Goal: Transaction & Acquisition: Purchase product/service

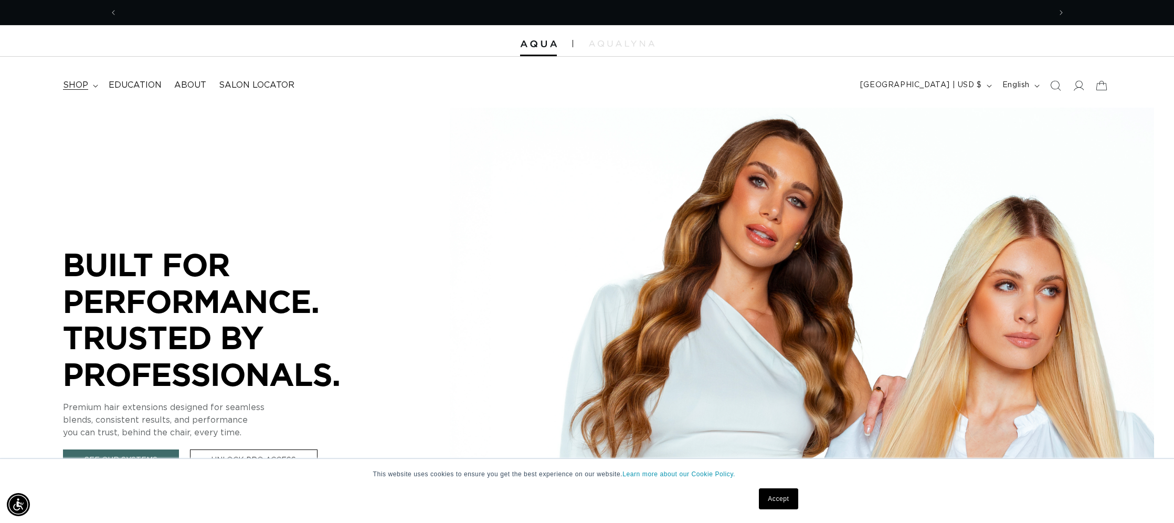
scroll to position [0, 933]
click at [94, 83] on summary "shop" at bounding box center [80, 85] width 46 height 24
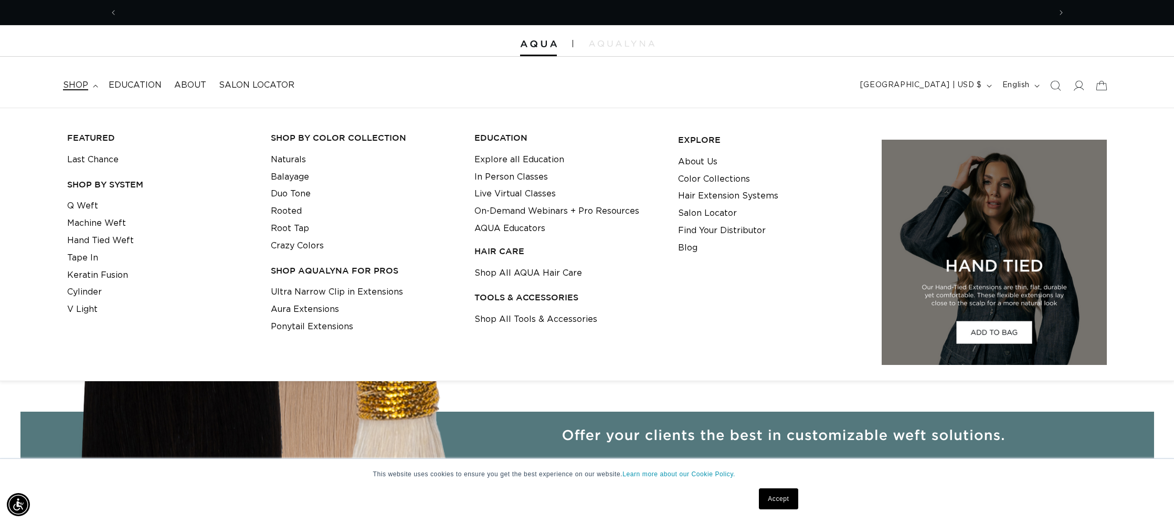
scroll to position [0, 1866]
click at [285, 240] on link "Crazy Colors" at bounding box center [297, 245] width 53 height 17
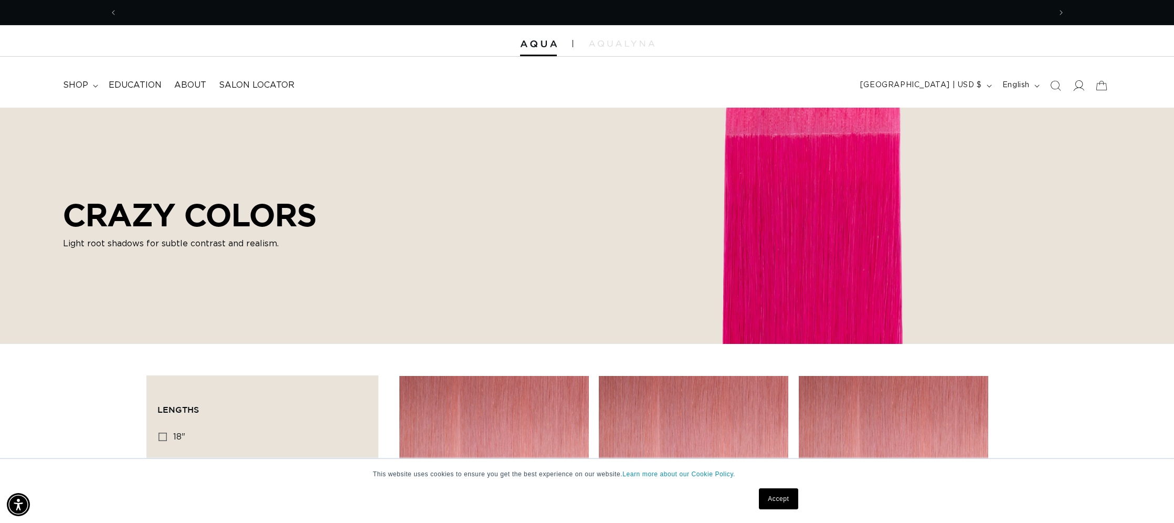
scroll to position [0, 933]
click at [1082, 87] on icon at bounding box center [1077, 85] width 11 height 11
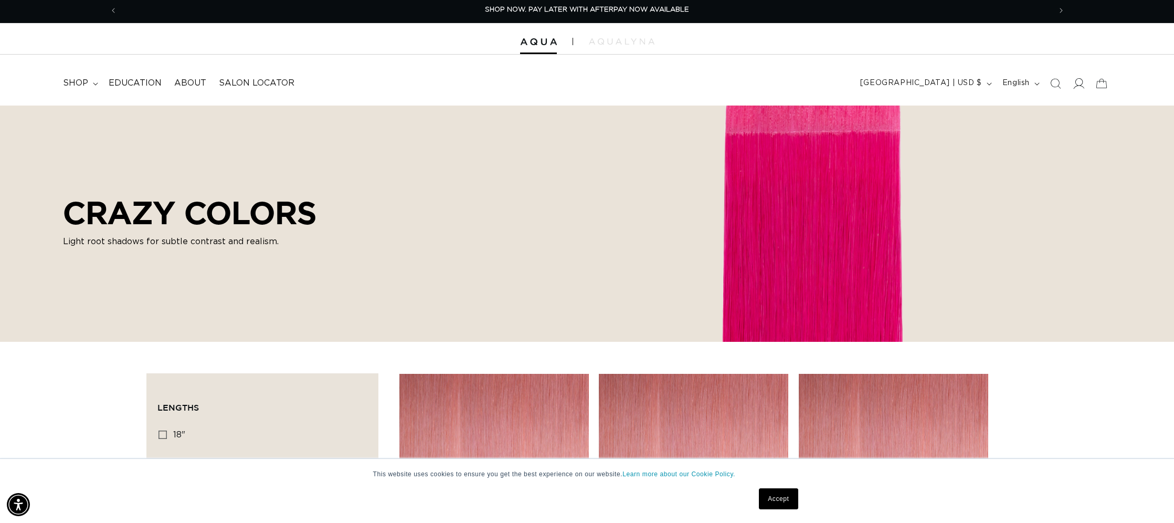
scroll to position [3, 0]
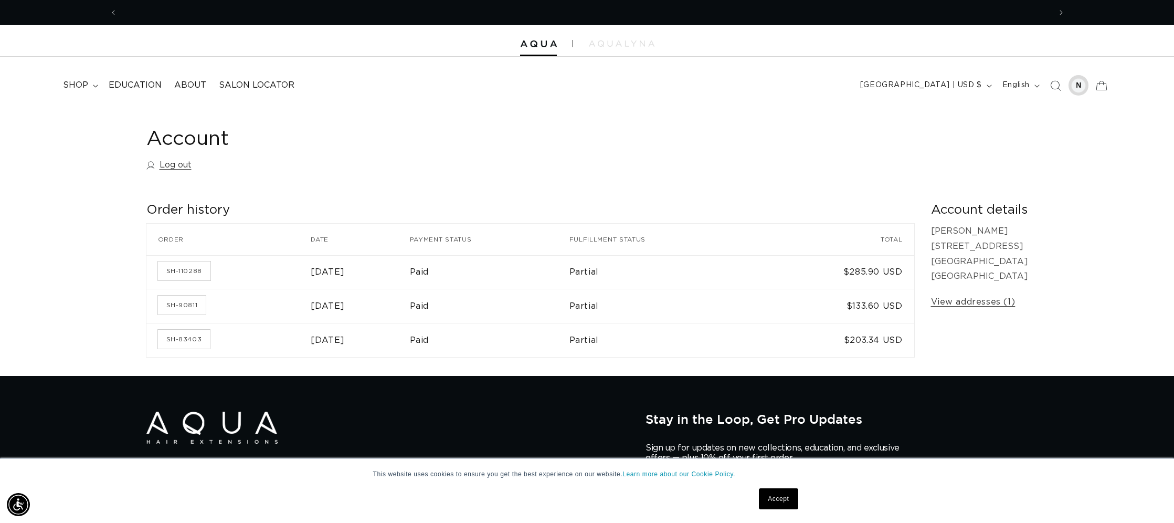
scroll to position [0, 933]
click at [75, 84] on span "shop" at bounding box center [75, 85] width 25 height 11
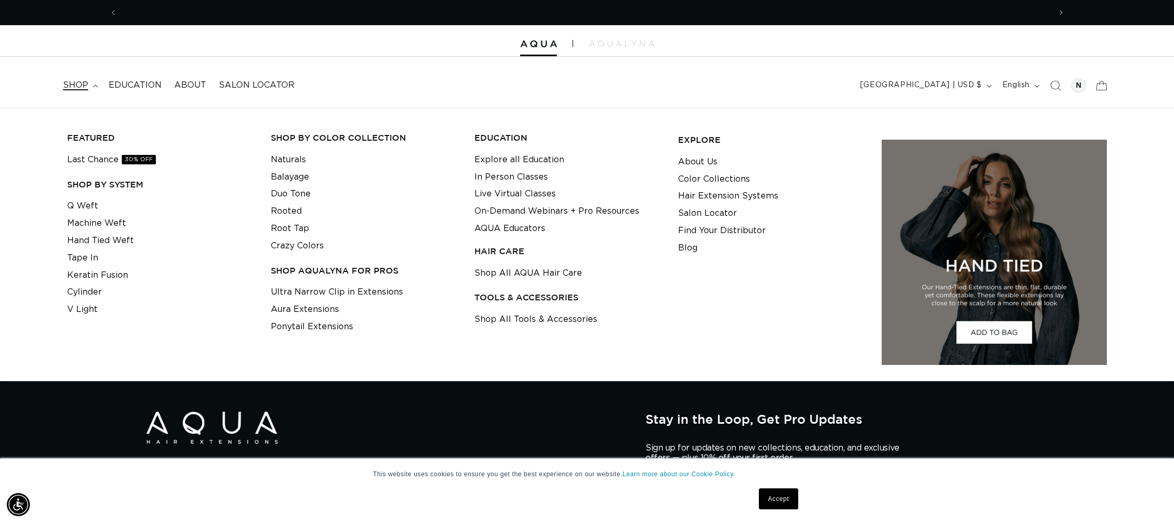
scroll to position [0, 1866]
click at [296, 243] on link "Crazy Colors" at bounding box center [297, 245] width 53 height 17
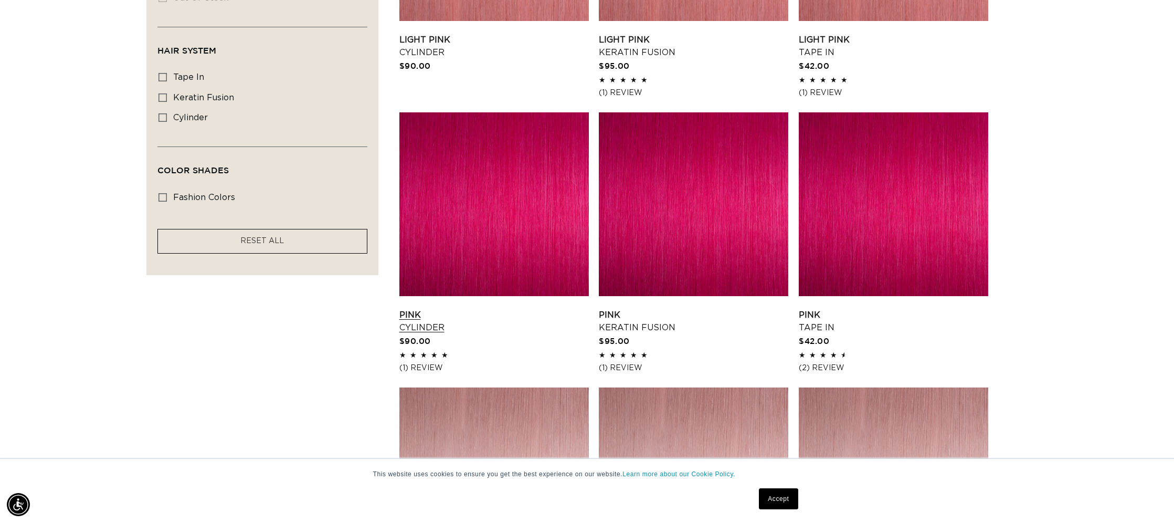
scroll to position [536, 0]
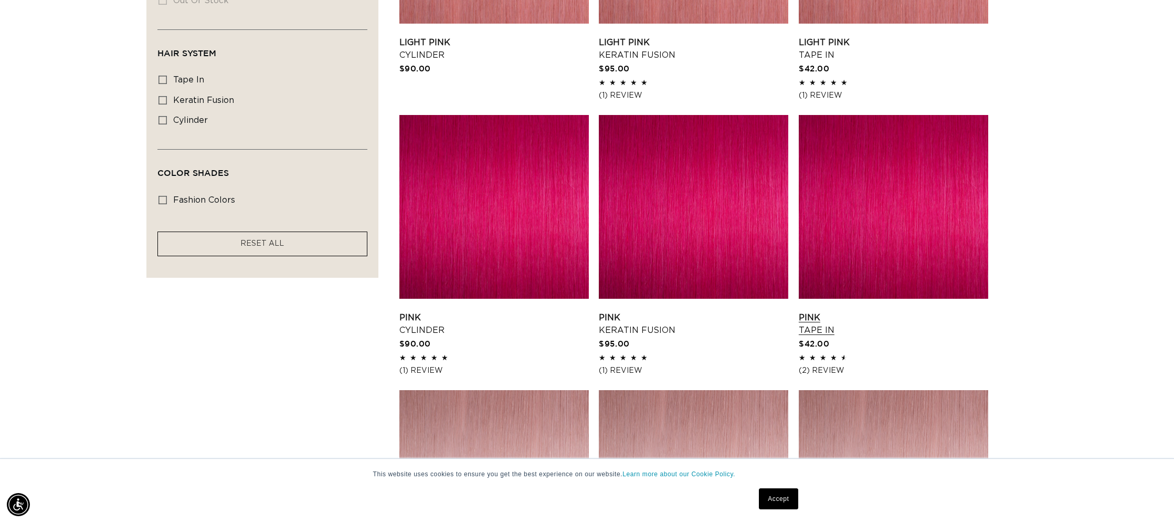
click at [840, 311] on link "Pink Tape In" at bounding box center [892, 323] width 189 height 25
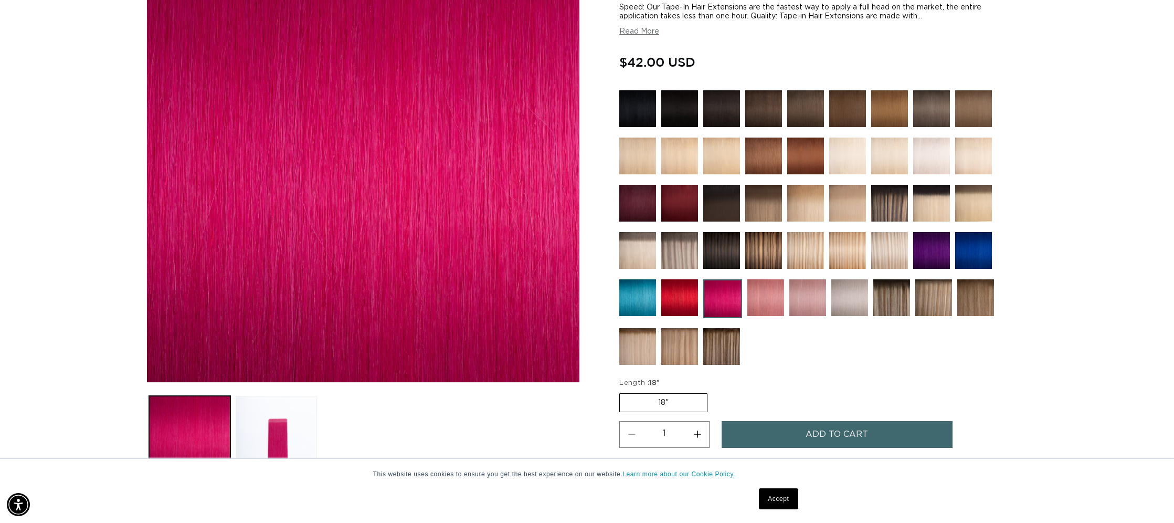
scroll to position [0, 933]
click at [652, 33] on button "Read More" at bounding box center [639, 31] width 40 height 9
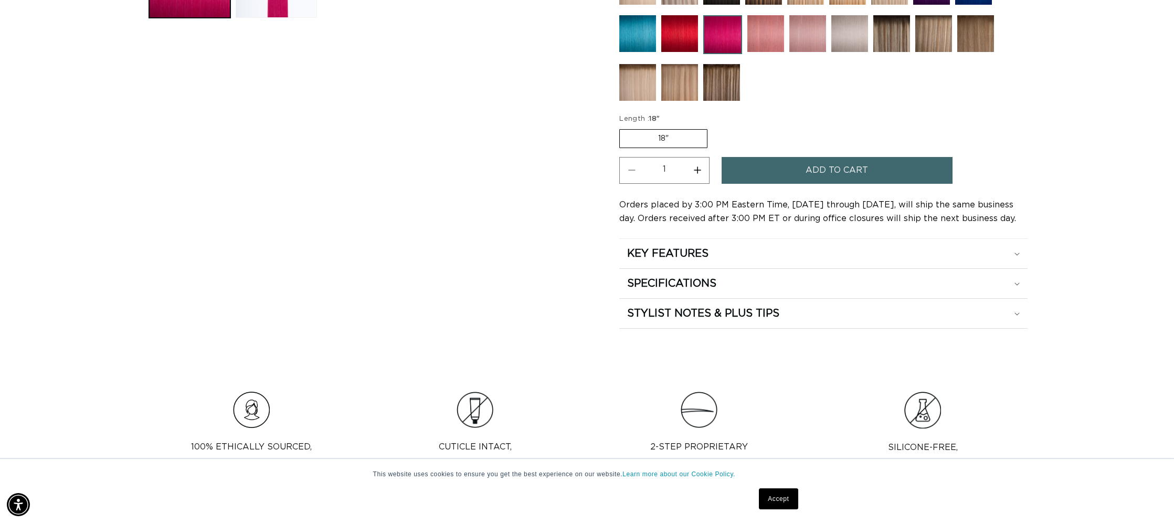
scroll to position [0, 0]
click at [840, 166] on span "Add to cart" at bounding box center [836, 170] width 62 height 27
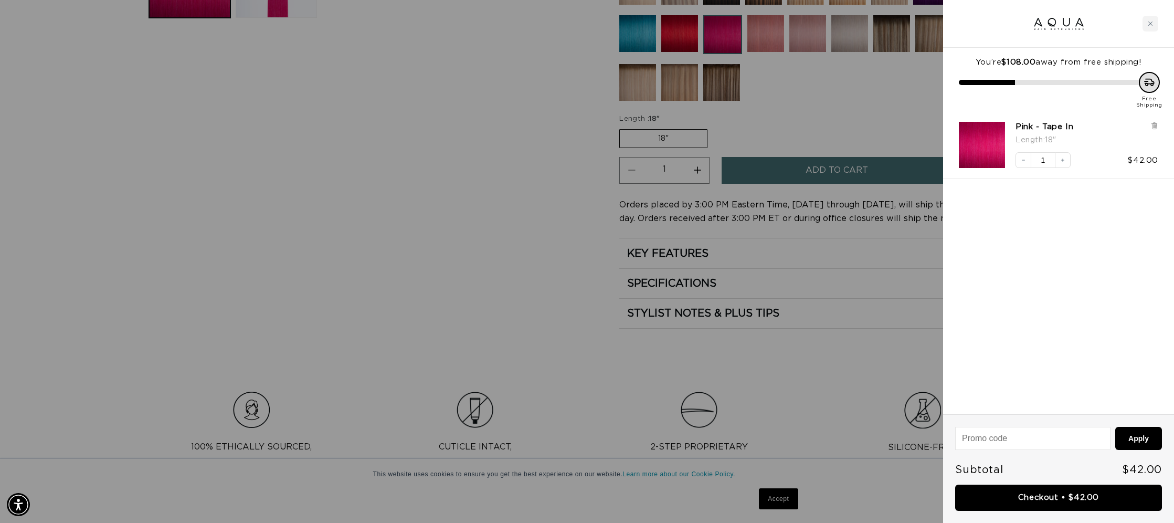
scroll to position [0, 933]
click at [562, 244] on div at bounding box center [587, 261] width 1174 height 523
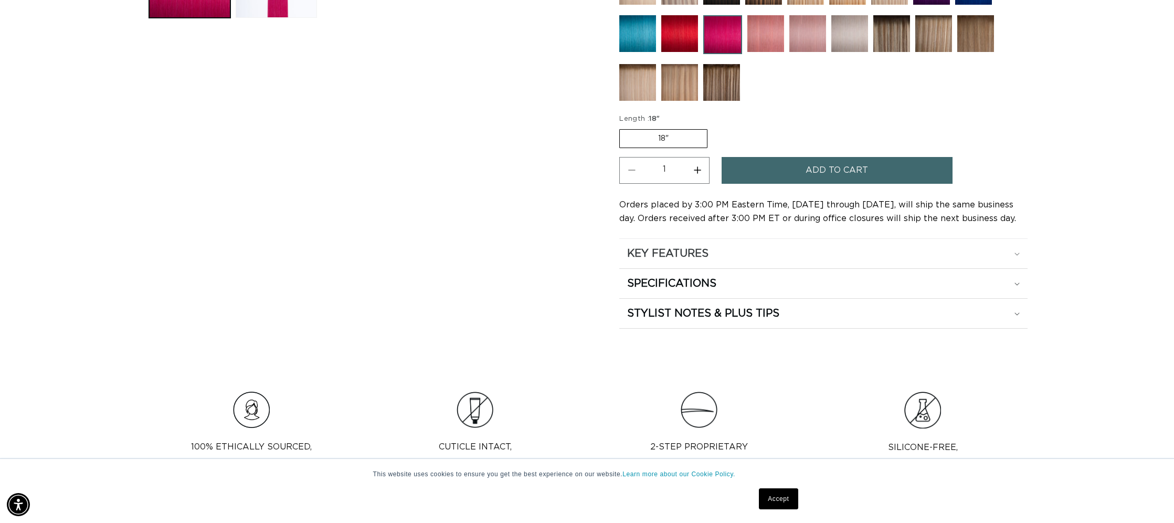
click at [908, 253] on div "KEY FEATURES" at bounding box center [823, 254] width 392 height 14
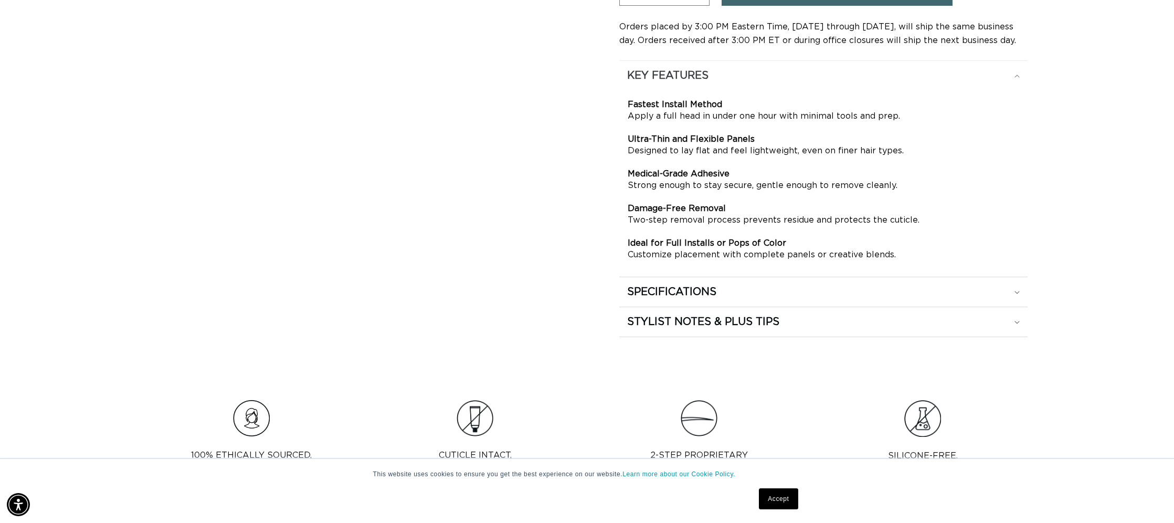
scroll to position [834, 0]
click at [889, 296] on div "SPECIFICATIONS" at bounding box center [823, 291] width 392 height 14
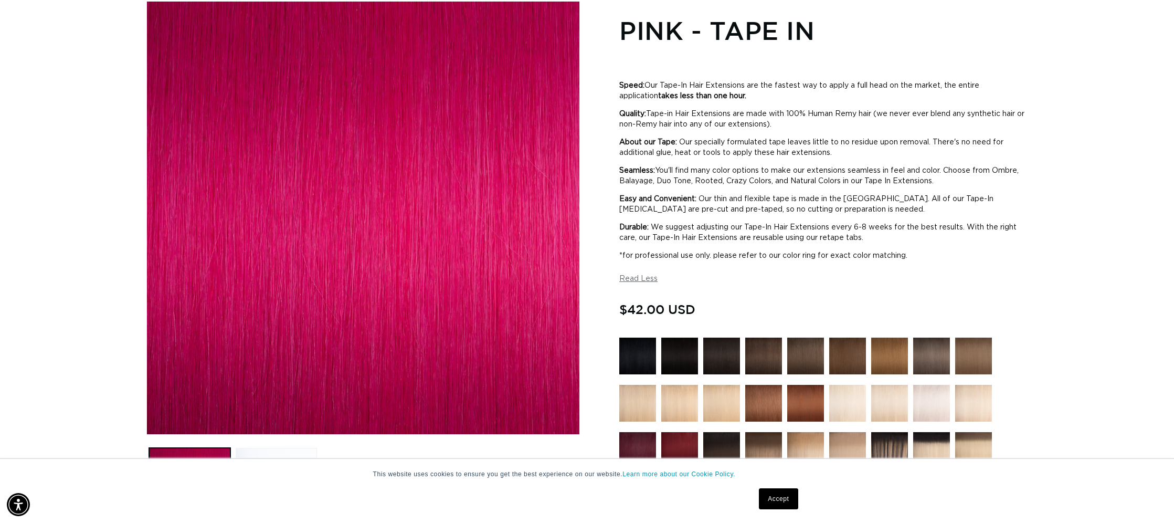
scroll to position [0, 1866]
